Goal: Task Accomplishment & Management: Use online tool/utility

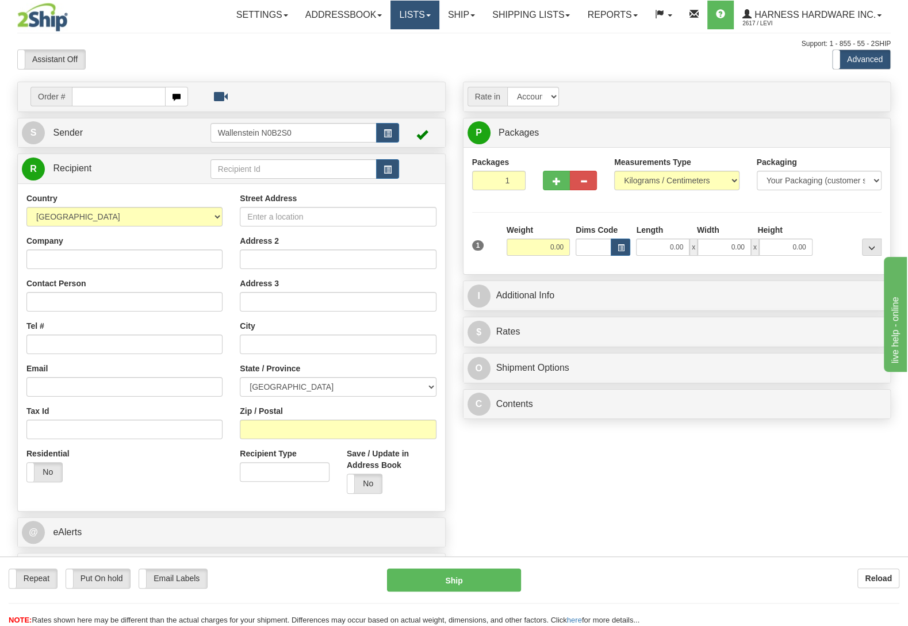
click at [392, 17] on link "Lists" at bounding box center [414, 15] width 48 height 29
click at [449, 20] on link "Ship" at bounding box center [461, 15] width 44 height 29
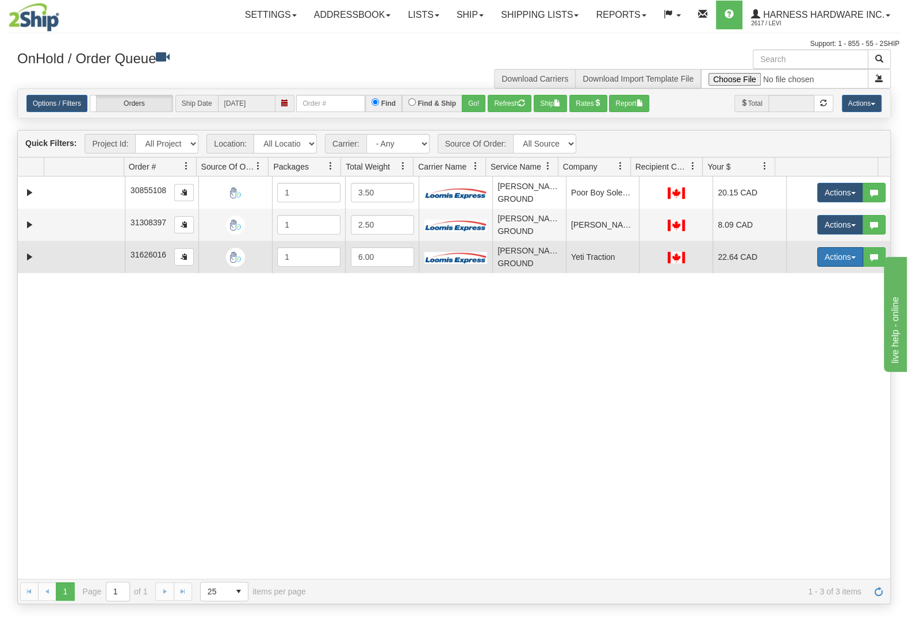
click at [819, 255] on button "Actions" at bounding box center [840, 257] width 46 height 20
click at [806, 282] on link "Open" at bounding box center [817, 278] width 92 height 15
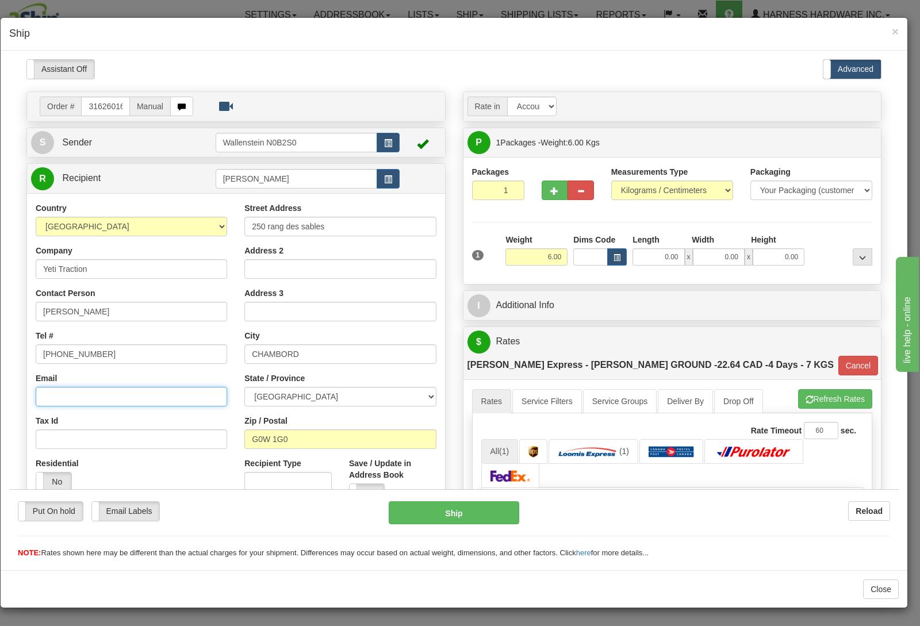
click at [92, 399] on input "Email" at bounding box center [131, 396] width 191 height 20
paste input "[EMAIL_ADDRESS][DOMAIN_NAME]"
type input "[EMAIL_ADDRESS][DOMAIN_NAME]"
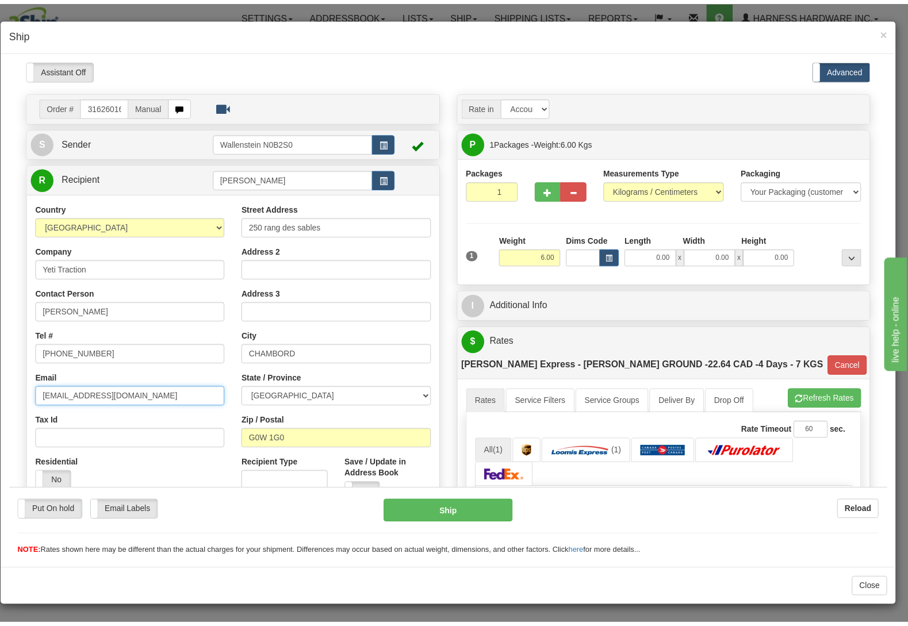
scroll to position [121, 0]
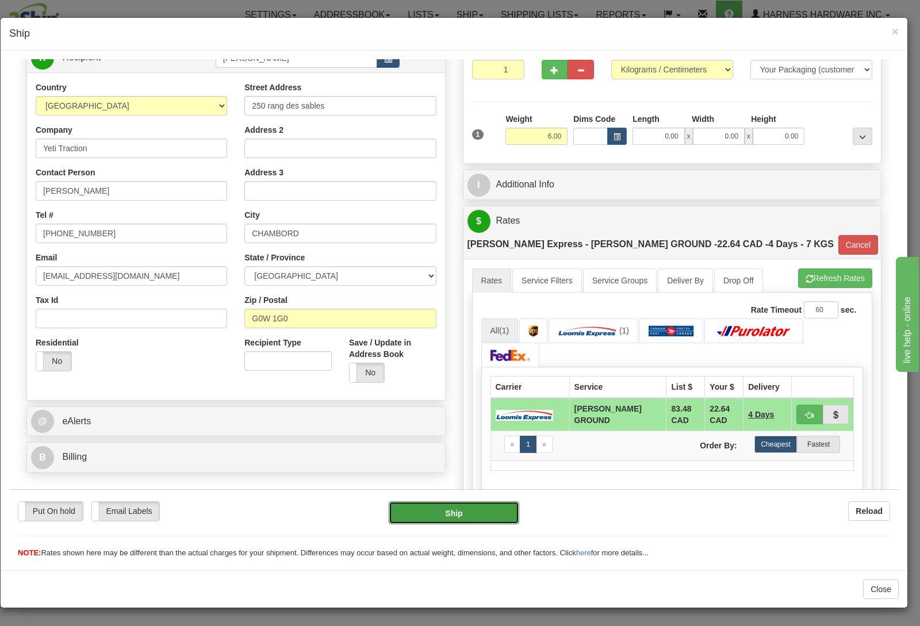
click at [446, 515] on button "Ship" at bounding box center [454, 512] width 131 height 23
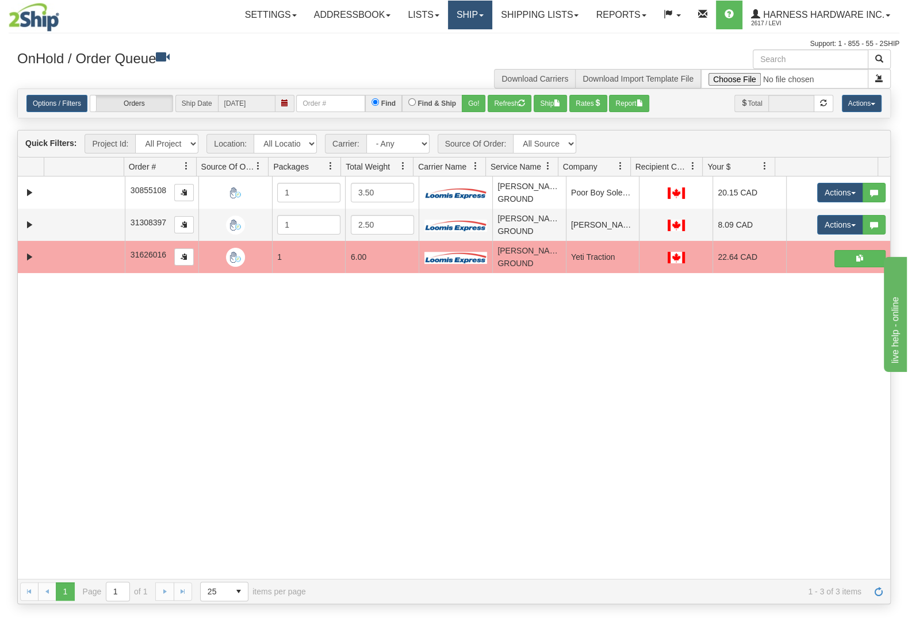
click at [456, 17] on link "Ship" at bounding box center [470, 15] width 44 height 29
click at [446, 38] on link "Ship Screen" at bounding box center [440, 40] width 104 height 15
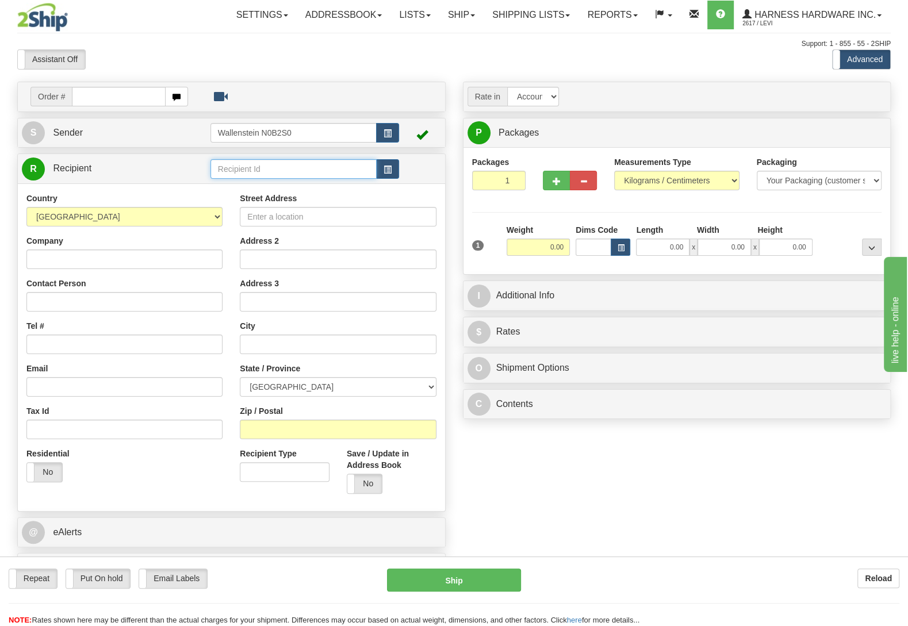
click at [276, 171] on input "text" at bounding box center [293, 169] width 166 height 20
type input "vgan"
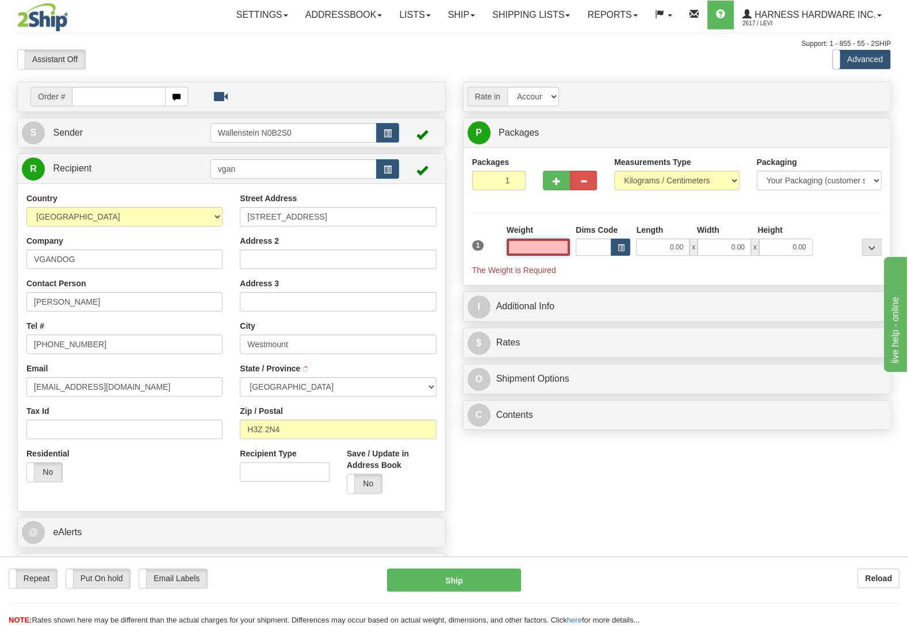
type input "WESTMOUNT"
type input "1.00"
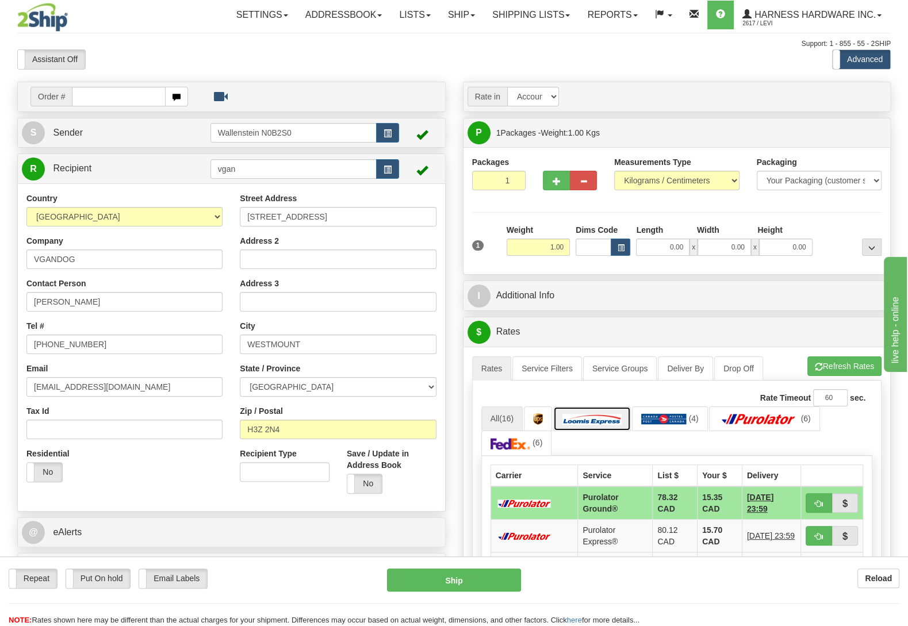
click at [599, 424] on img at bounding box center [591, 419] width 59 height 12
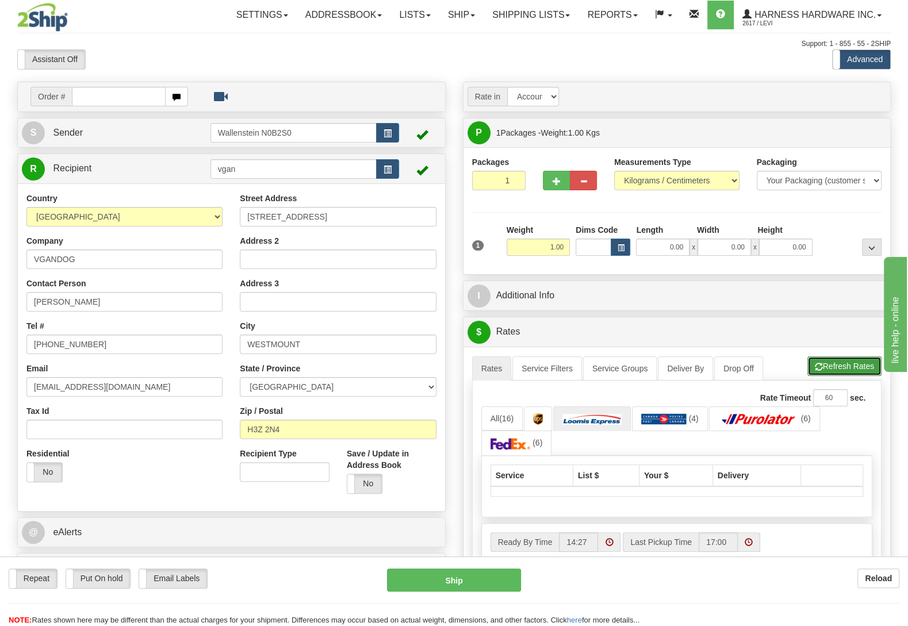
click at [840, 362] on button "Refresh Rates" at bounding box center [844, 367] width 74 height 20
click at [488, 369] on link "Rates" at bounding box center [492, 369] width 40 height 24
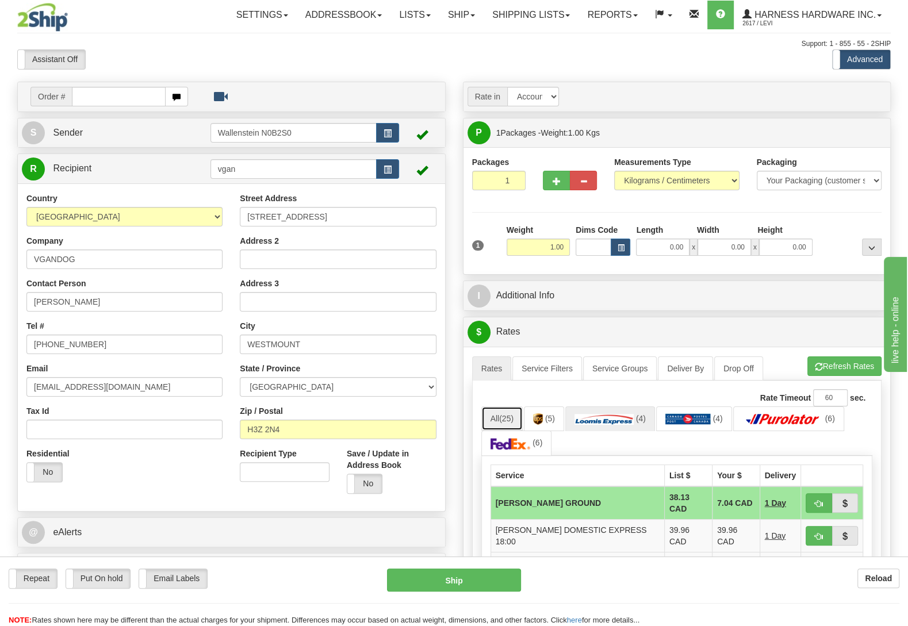
click at [497, 416] on link "All (25)" at bounding box center [501, 419] width 41 height 24
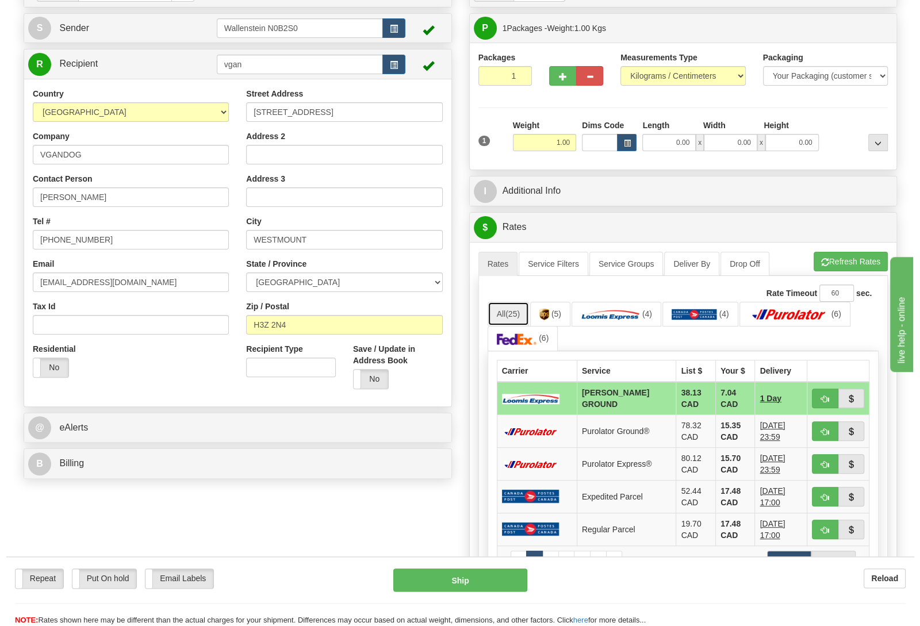
scroll to position [181, 0]
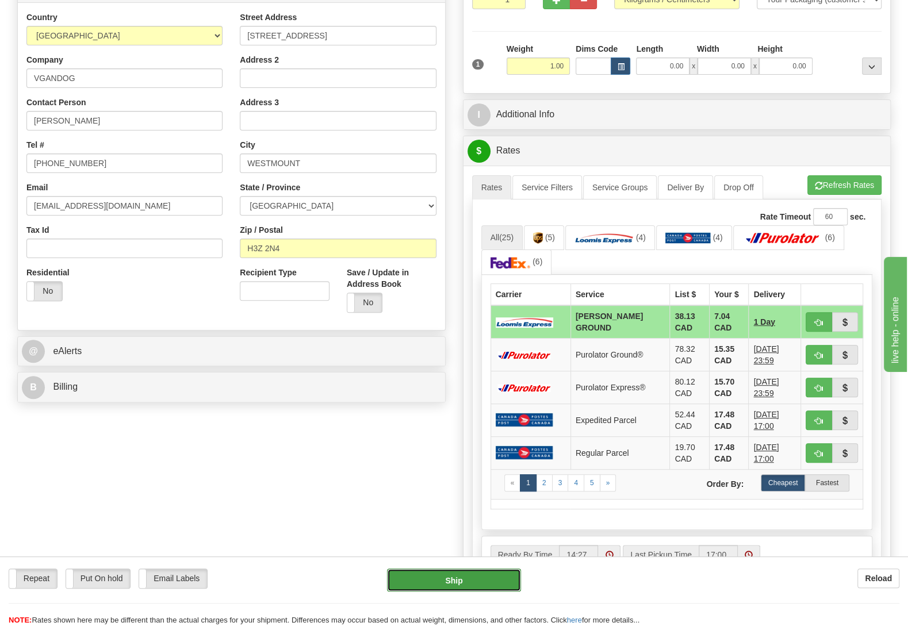
click at [462, 577] on button "Ship" at bounding box center [454, 580] width 134 height 23
type input "DD"
